Goal: Task Accomplishment & Management: Manage account settings

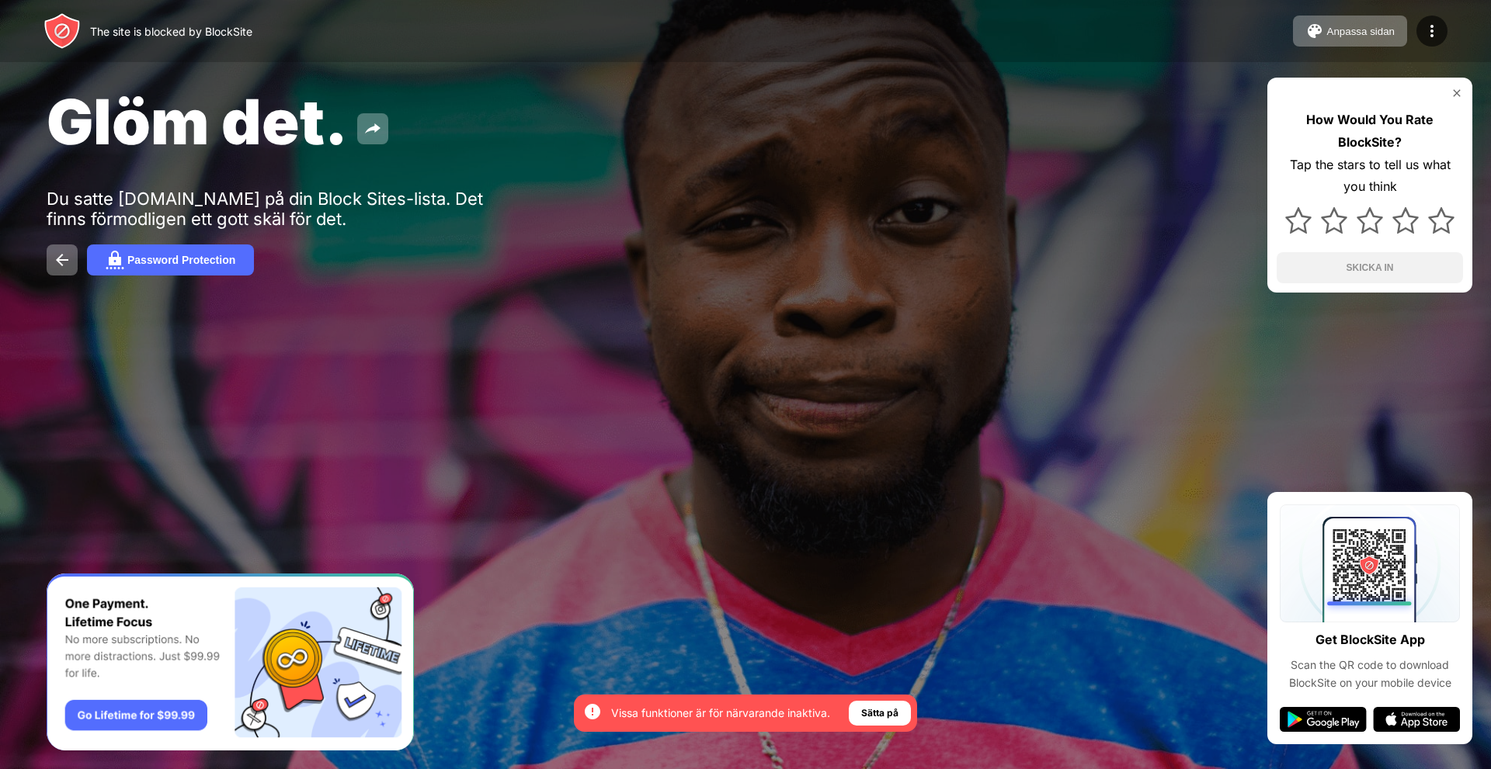
click at [1449, 93] on div at bounding box center [1369, 93] width 186 height 12
click at [1461, 102] on div "How Would You Rate BlockSite? Tap the stars to tell us what you think SKICKA IN" at bounding box center [1369, 185] width 205 height 215
click at [1456, 86] on div "How Would You Rate BlockSite? Tap the stars to tell us what you think SKICKA IN" at bounding box center [1369, 185] width 205 height 215
click at [1456, 92] on img at bounding box center [1456, 93] width 12 height 12
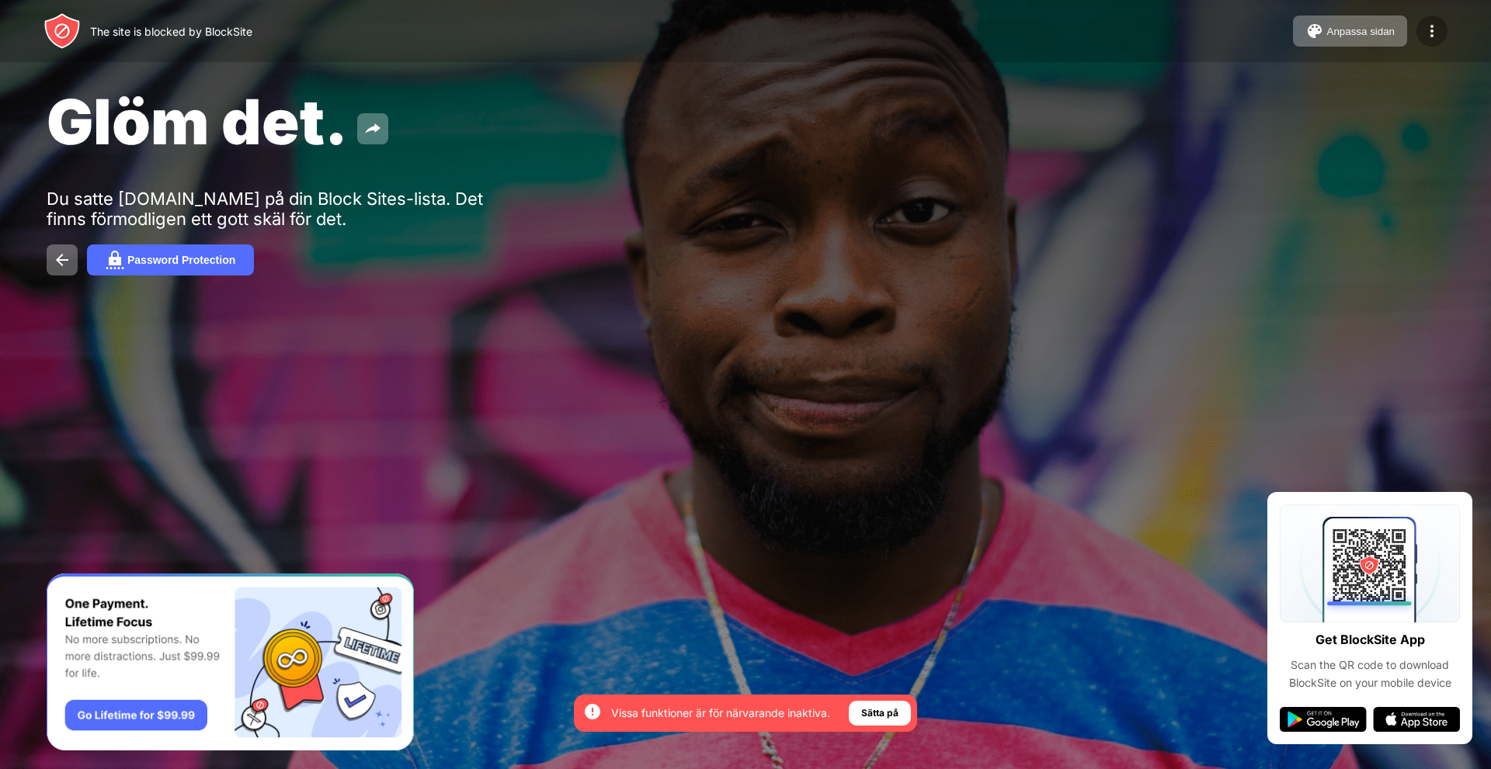
click at [1435, 32] on img at bounding box center [1431, 31] width 19 height 19
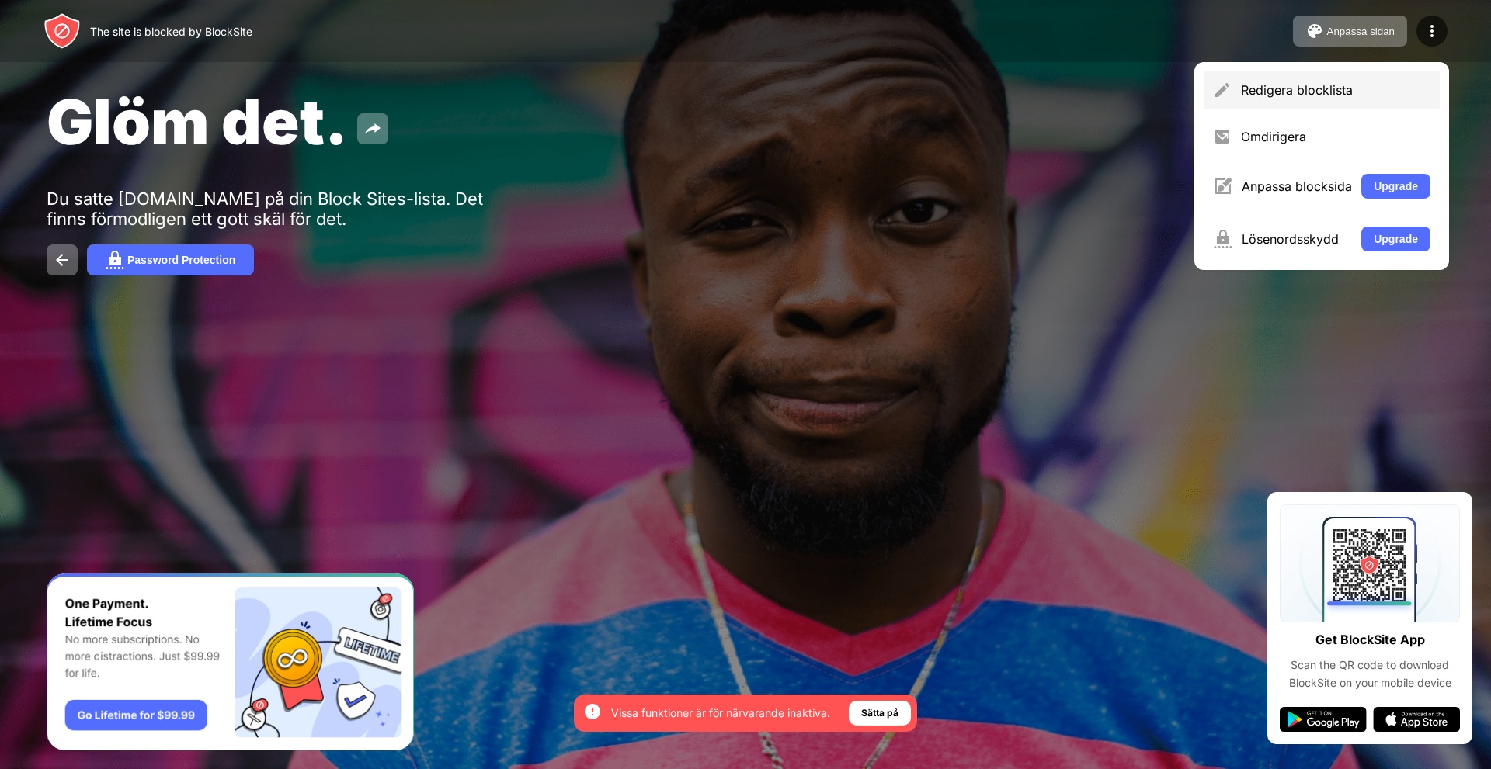
click at [1372, 92] on div "Redigera blocklista" at bounding box center [1335, 90] width 189 height 16
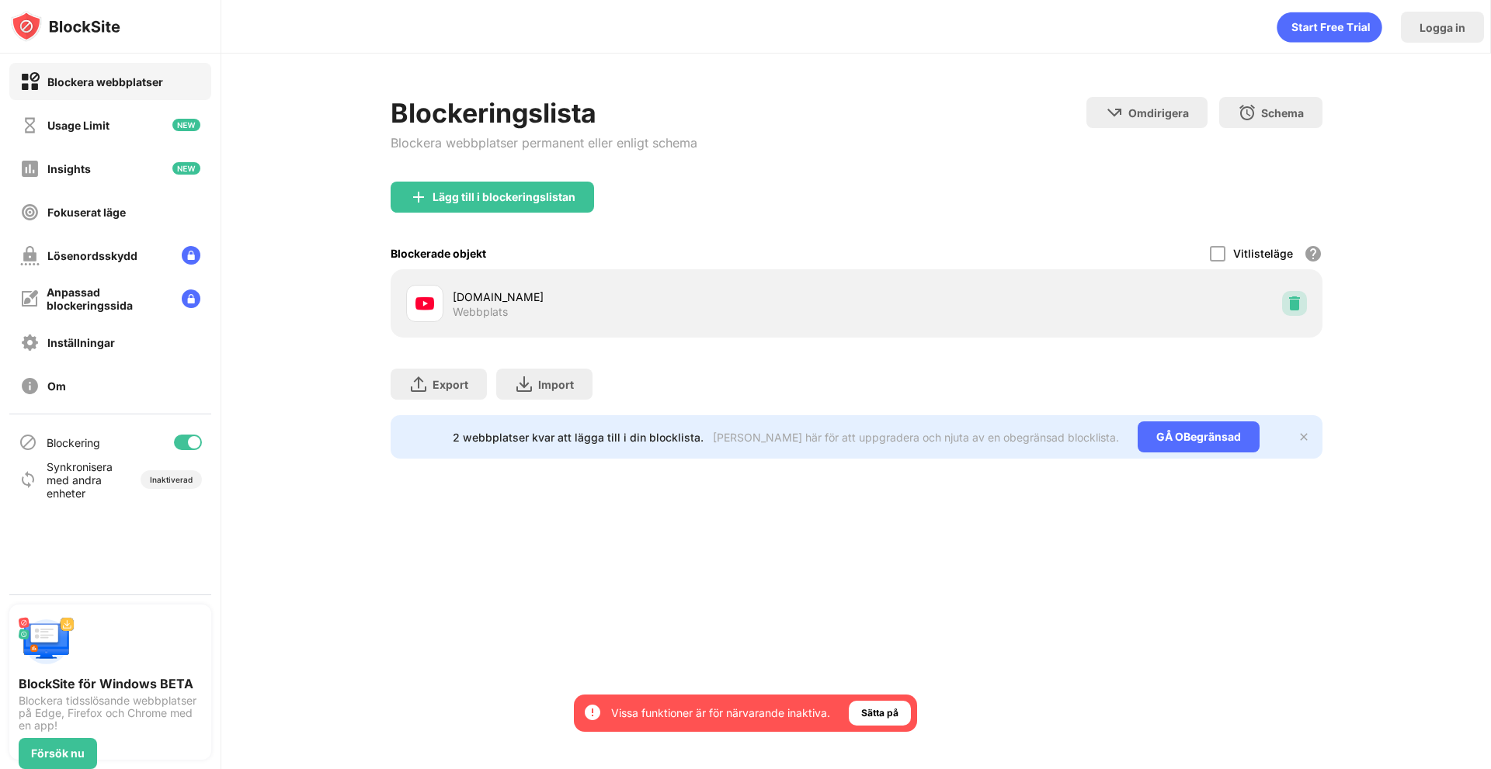
click at [1297, 295] on div at bounding box center [1294, 303] width 25 height 25
